Goal: Task Accomplishment & Management: Use online tool/utility

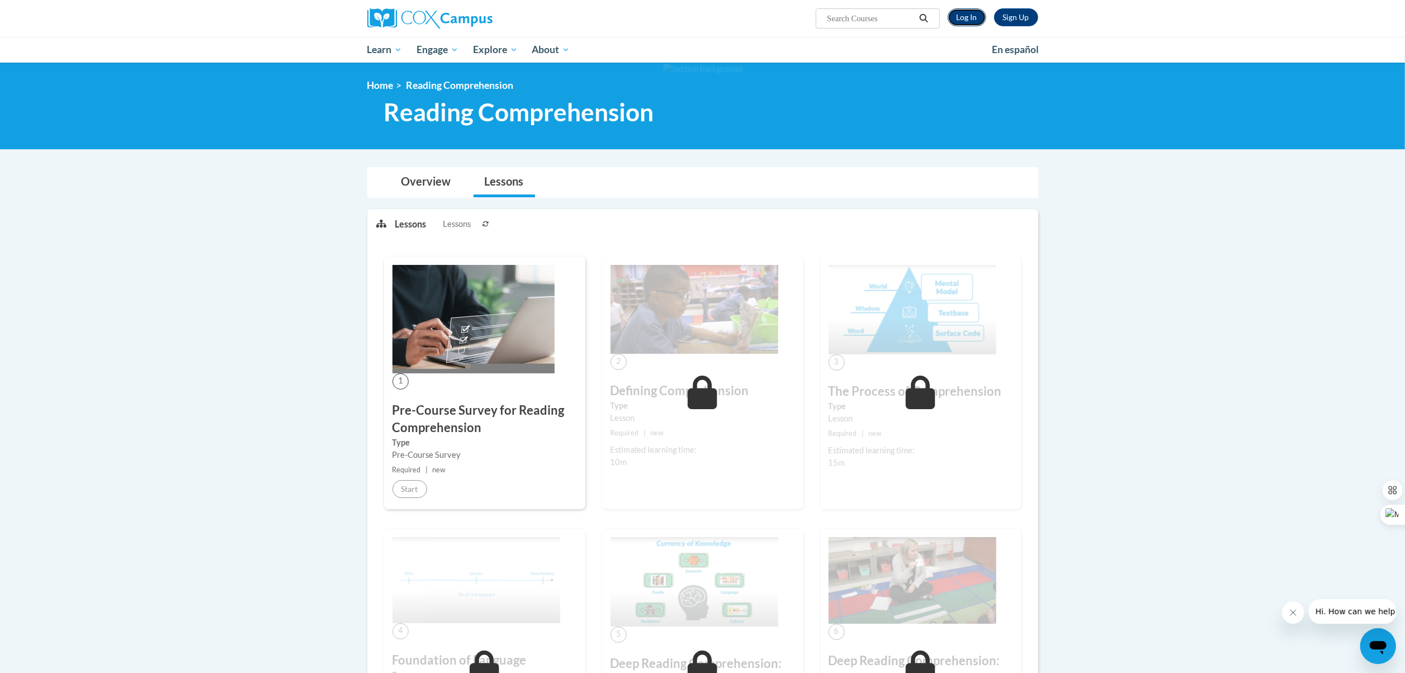
click at [968, 13] on link "Log In" at bounding box center [966, 17] width 39 height 18
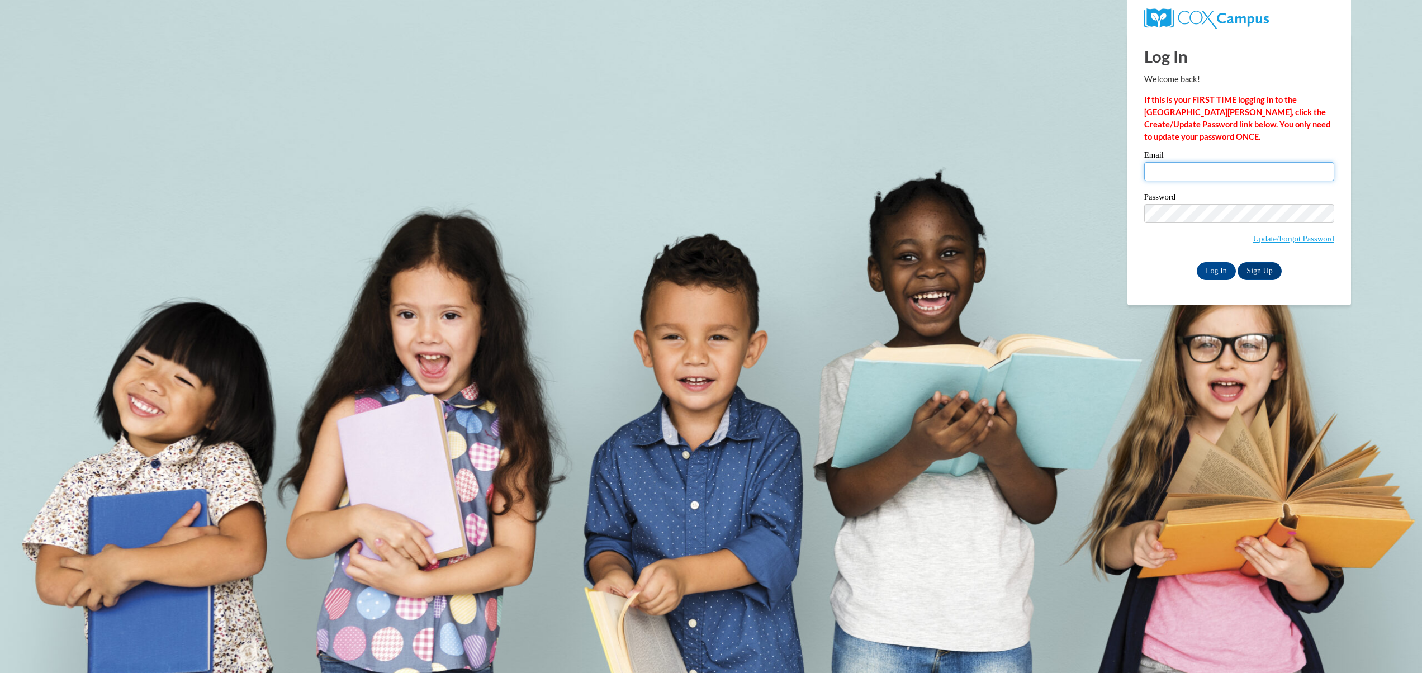
click at [1245, 165] on input "Email" at bounding box center [1239, 171] width 190 height 19
type input "C001899@muscogee.k12.ga.us"
click at [1212, 274] on input "Log In" at bounding box center [1216, 271] width 39 height 18
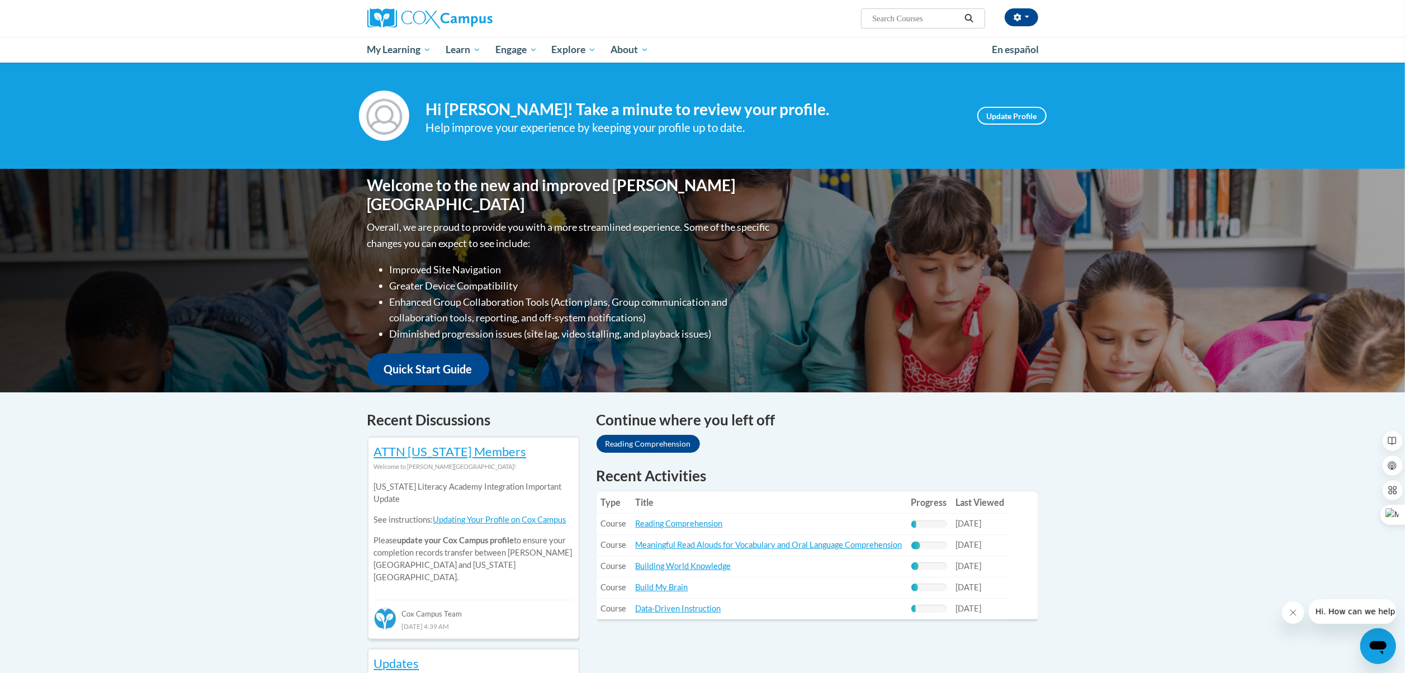
scroll to position [112, 0]
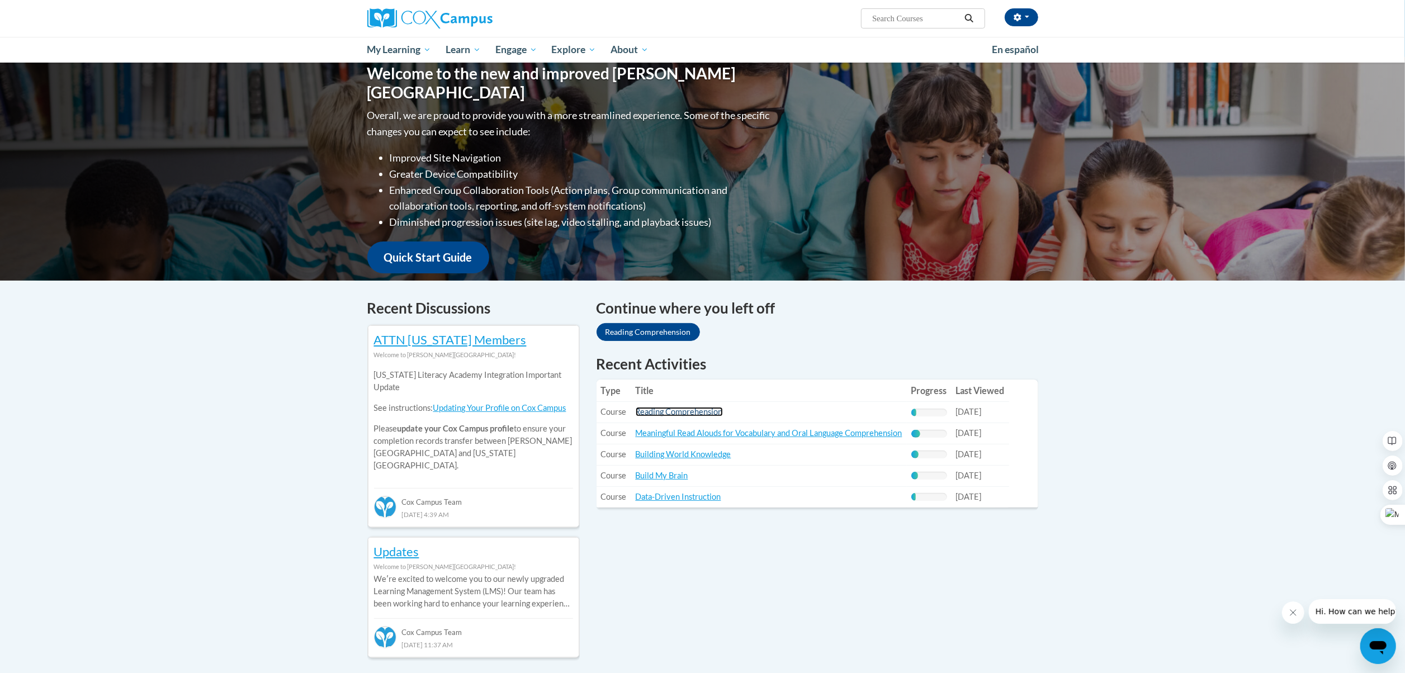
click at [717, 414] on link "Reading Comprehension" at bounding box center [679, 412] width 87 height 10
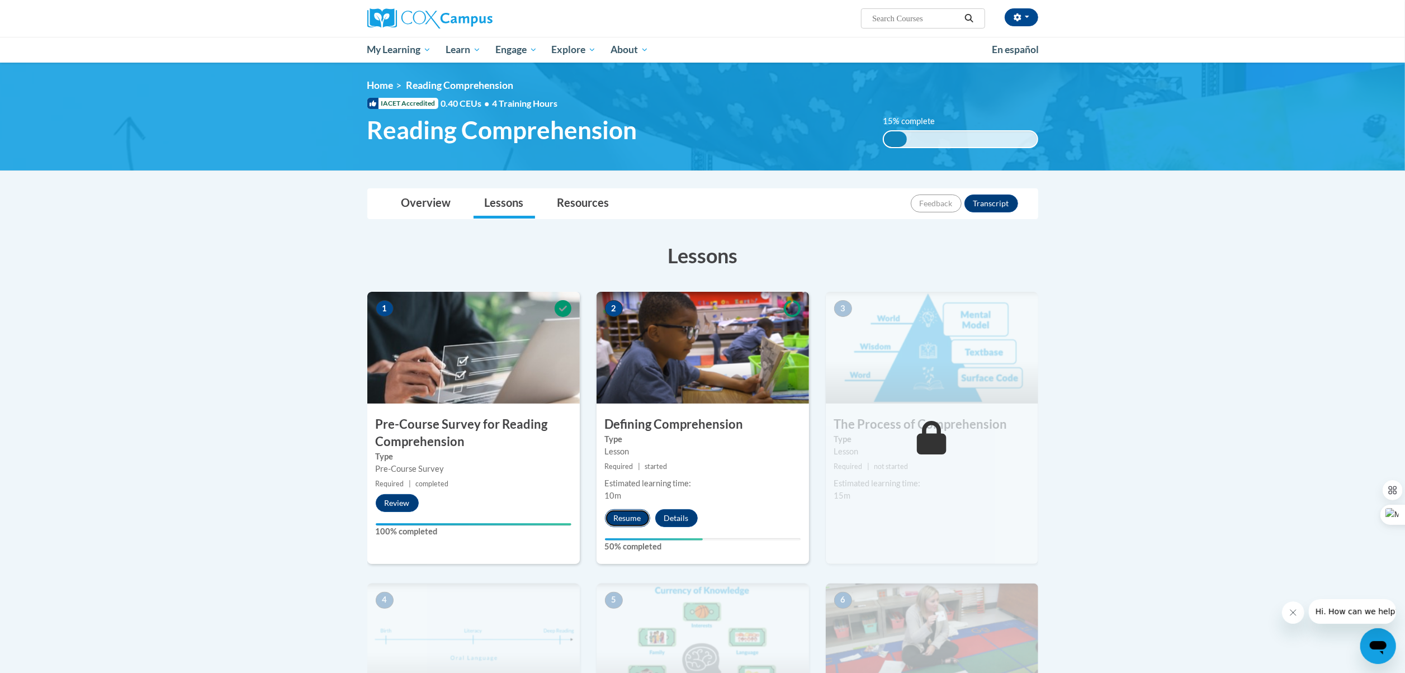
click at [611, 525] on button "Resume" at bounding box center [627, 518] width 45 height 18
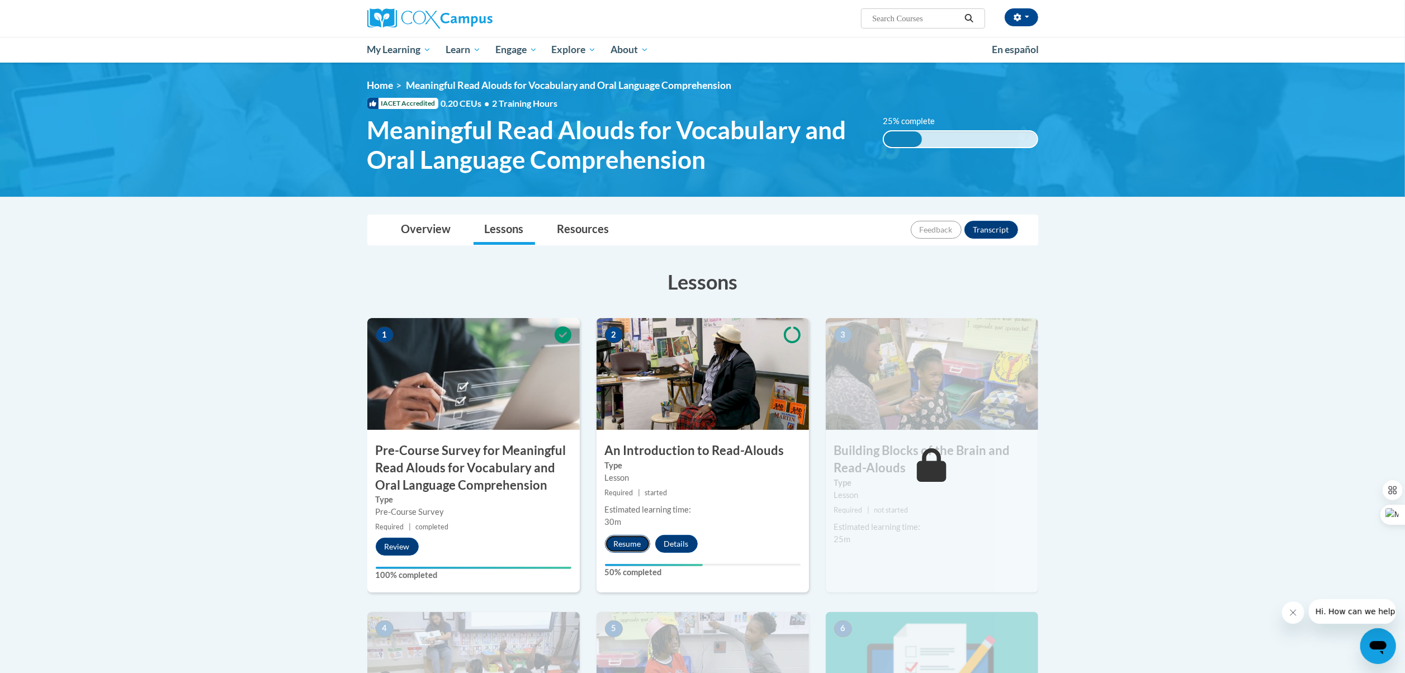
click at [643, 543] on button "Resume" at bounding box center [627, 544] width 45 height 18
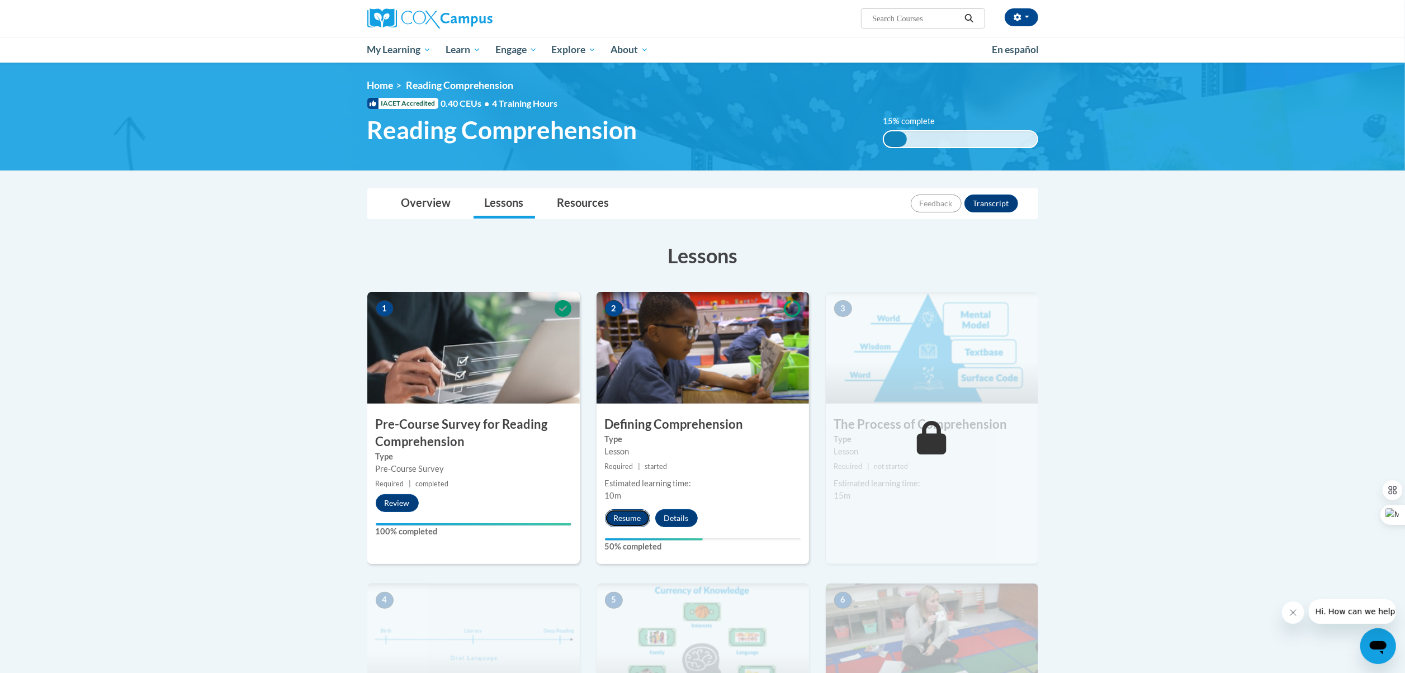
click at [633, 515] on button "Resume" at bounding box center [627, 518] width 45 height 18
